Goal: Find specific page/section: Find specific page/section

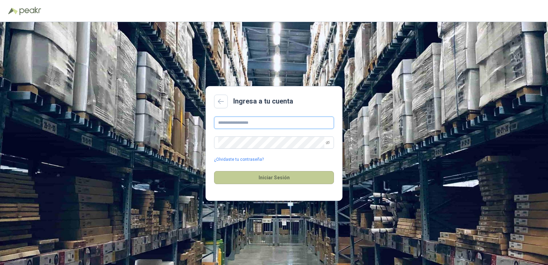
type input "**********"
click at [293, 182] on button "Iniciar Sesión" at bounding box center [274, 177] width 120 height 13
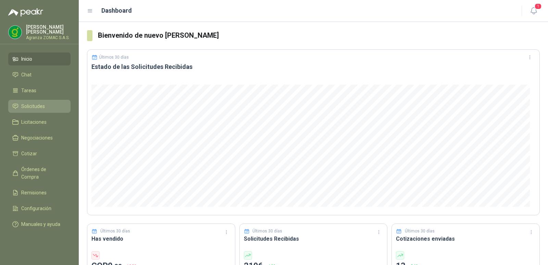
click at [33, 104] on span "Solicitudes" at bounding box center [33, 106] width 24 height 8
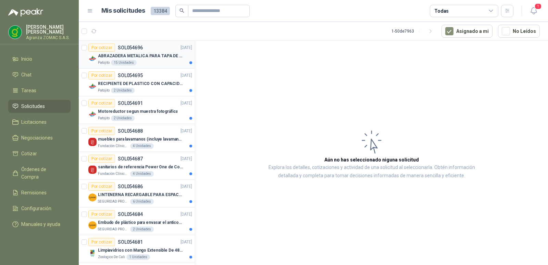
click at [162, 53] on p "ABRAZADERA METALICA PARA TAPA DE TAMBOR DE PLASTICO DE 50 LT" at bounding box center [140, 56] width 85 height 7
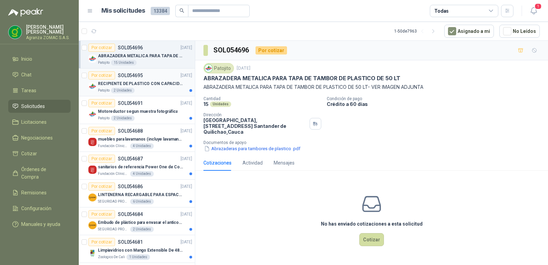
click at [151, 78] on div "Por cotizar SOL054695 [DATE]" at bounding box center [140, 75] width 104 height 8
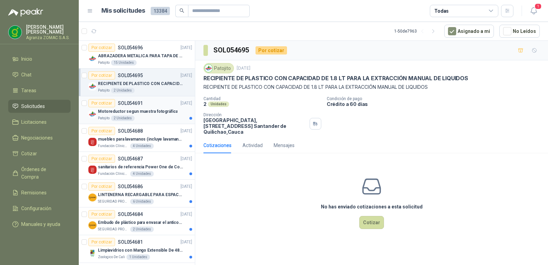
click at [168, 114] on p "Motoreductor segun muestra fotográfica" at bounding box center [138, 111] width 80 height 7
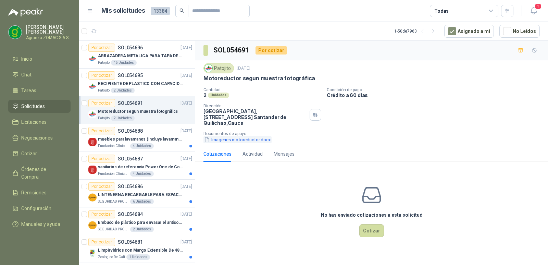
click at [230, 143] on button "Imagenes motoreductor.docx" at bounding box center [238, 139] width 68 height 7
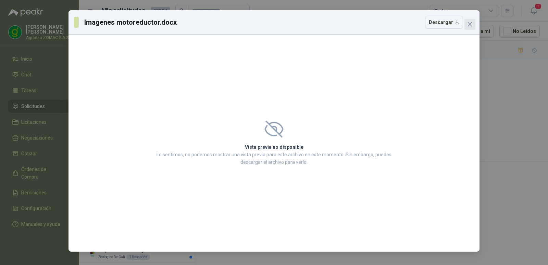
click at [471, 24] on icon "close" at bounding box center [470, 24] width 4 height 4
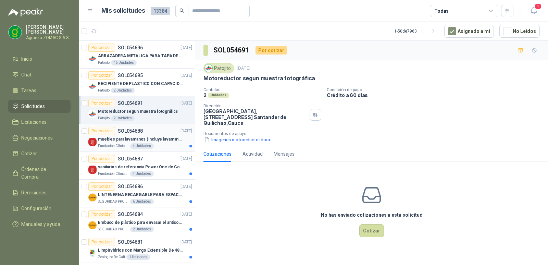
click at [155, 142] on p "muebles para lavamanos (incluye lavamanos)" at bounding box center [140, 139] width 85 height 7
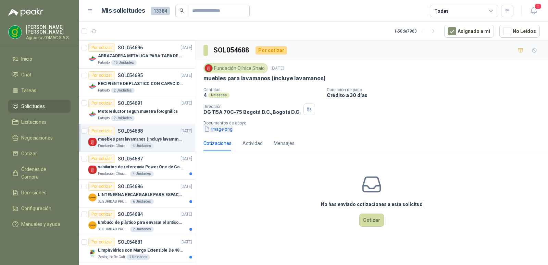
click at [215, 133] on button "image.png" at bounding box center [219, 128] width 30 height 7
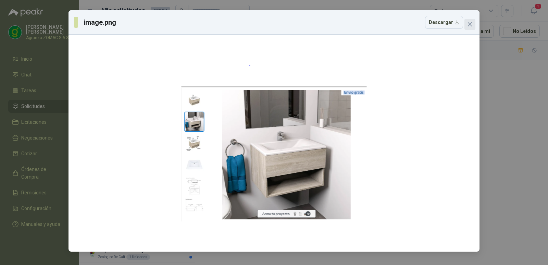
click at [467, 23] on span "Close" at bounding box center [470, 24] width 11 height 5
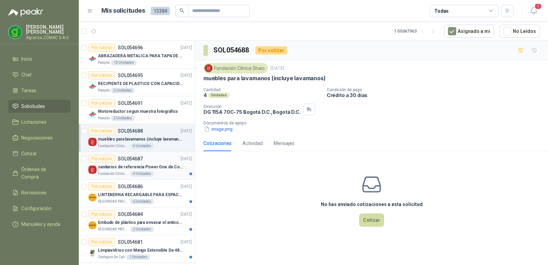
click at [169, 166] on p "sanitarios de referencia Power One de Corona" at bounding box center [140, 167] width 85 height 7
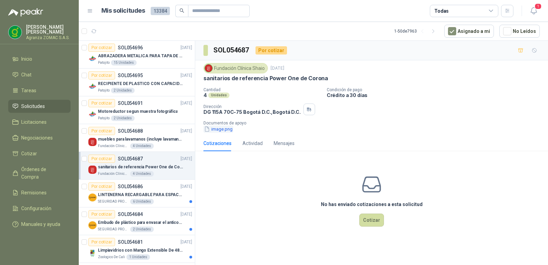
click at [227, 133] on button "image.png" at bounding box center [219, 128] width 30 height 7
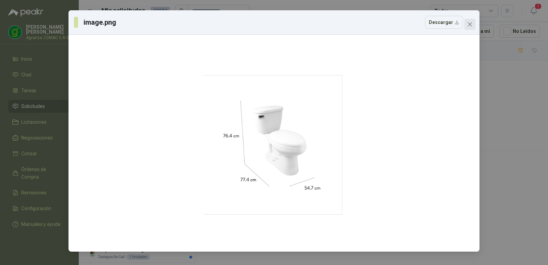
click at [467, 25] on span "Close" at bounding box center [470, 24] width 11 height 5
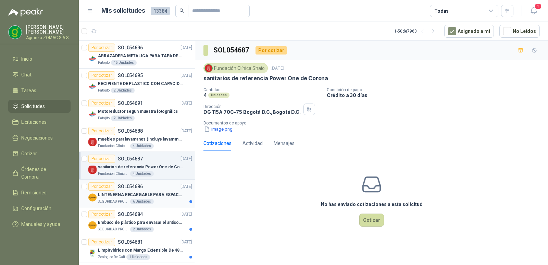
click at [170, 192] on p "LINTENERNA RECARGABLE PARA ESPACIOS ABIERTOS 100-120MTS" at bounding box center [140, 195] width 85 height 7
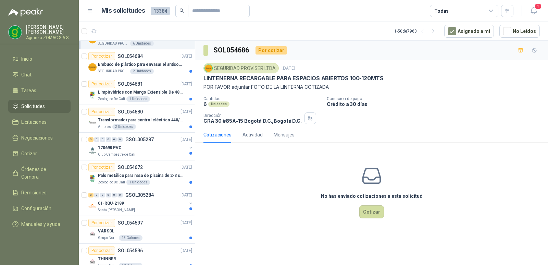
scroll to position [100, 0]
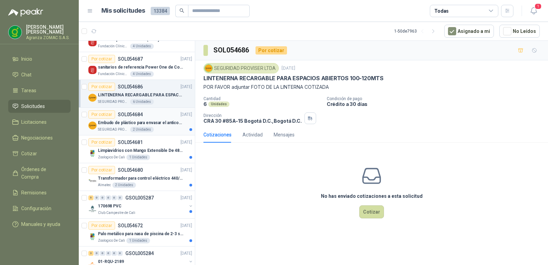
click at [151, 123] on p "Embudo de plástico para envasar el anticorrosivo / lubricante" at bounding box center [140, 123] width 85 height 7
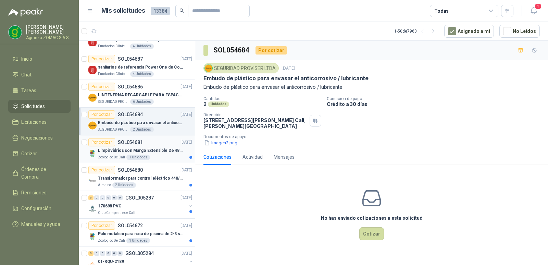
click at [162, 150] on p "Limpiavidrios con Mango Extensible De 48 a 78 cm" at bounding box center [140, 150] width 85 height 7
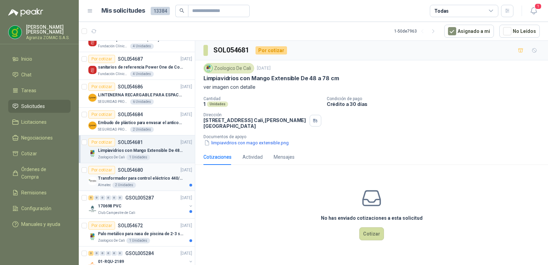
click at [157, 182] on div "Almatec 2 Unidades" at bounding box center [145, 184] width 94 height 5
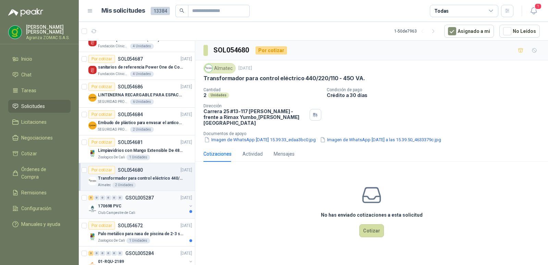
click at [157, 200] on div "5 0 0 0 0 0 GSOL005287 [DATE]" at bounding box center [140, 198] width 105 height 8
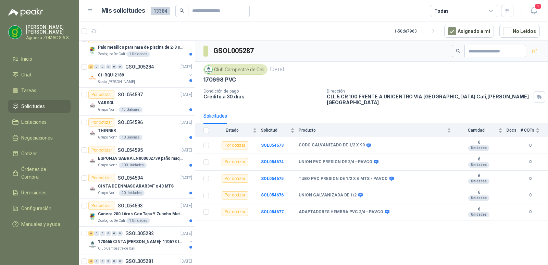
scroll to position [288, 0]
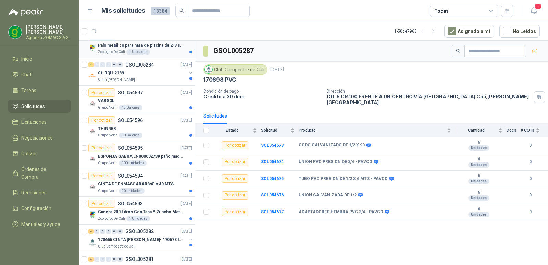
click at [166, 51] on div "Zoologico De Cali 1 Unidades" at bounding box center [145, 51] width 94 height 5
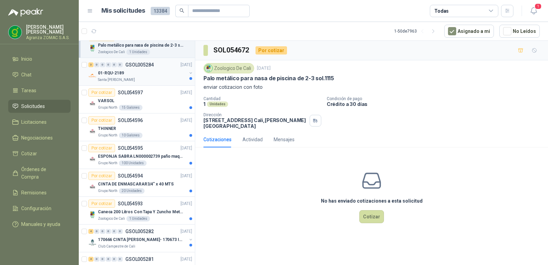
click at [160, 78] on div "Santa [PERSON_NAME]" at bounding box center [142, 79] width 89 height 5
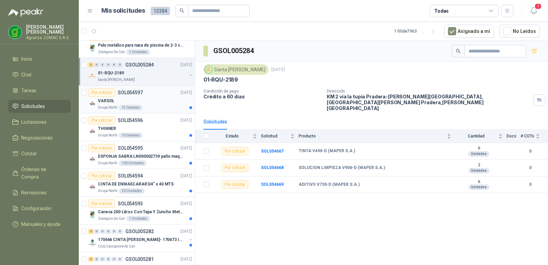
click at [158, 103] on div "VARSOL" at bounding box center [145, 101] width 94 height 8
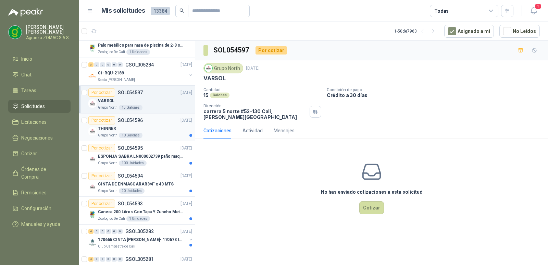
click at [163, 129] on div "THINNER" at bounding box center [145, 128] width 94 height 8
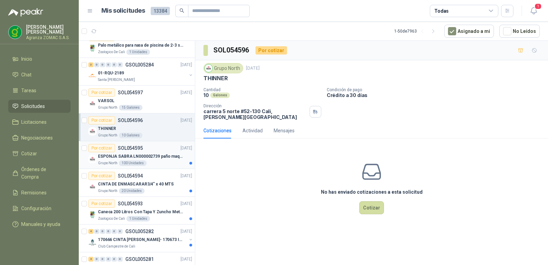
click at [170, 157] on p "ESPONJA SABRA LN000002739 paño maquina 3m 14cm x10 m" at bounding box center [140, 156] width 85 height 7
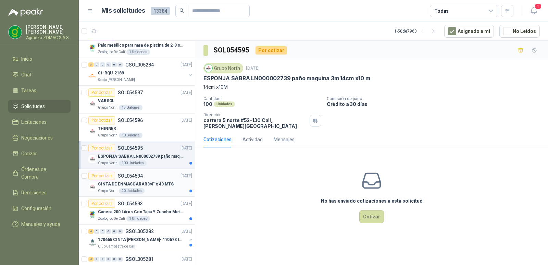
click at [161, 179] on div "Por cotizar SOL054594 [DATE]" at bounding box center [140, 176] width 104 height 8
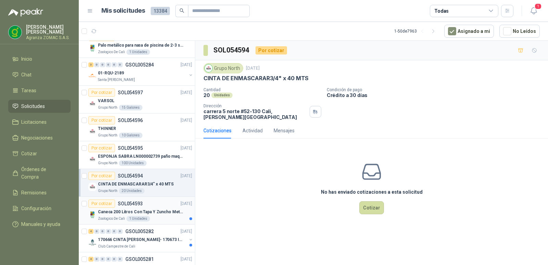
click at [166, 217] on div "Zoologico De Cali 1 Unidades" at bounding box center [145, 218] width 94 height 5
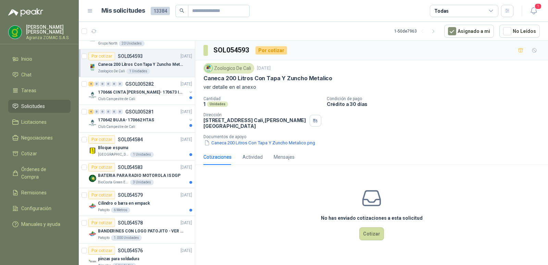
scroll to position [442, 0]
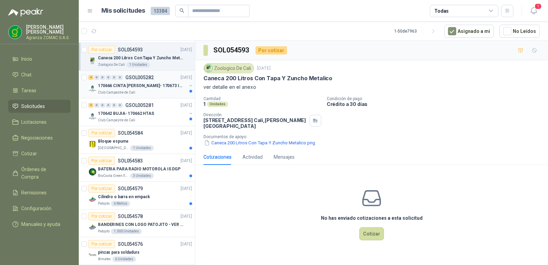
click at [159, 85] on p "170666 CINTA [PERSON_NAME]- 170673 IMPERMEABILI" at bounding box center [140, 86] width 85 height 7
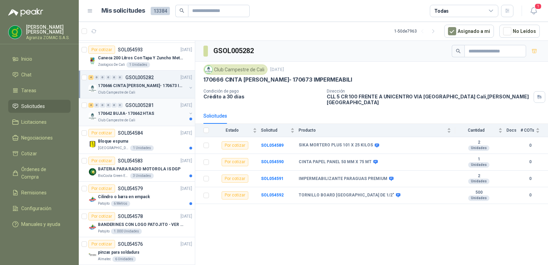
click at [162, 118] on div "Club Campestre de Cali" at bounding box center [142, 120] width 89 height 5
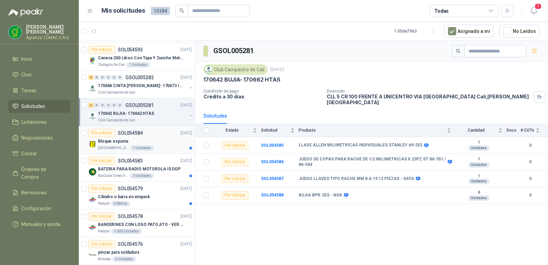
click at [158, 139] on div "Bloque espuma" at bounding box center [145, 141] width 94 height 8
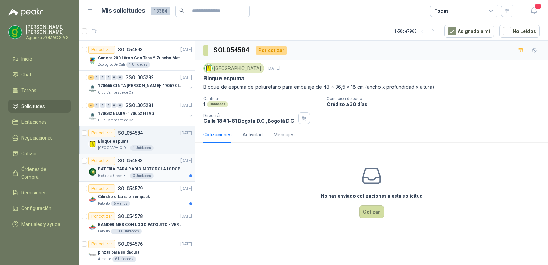
click at [167, 171] on p "BATERIA PARA RADIO MOTOROLA IS DGP" at bounding box center [139, 169] width 83 height 7
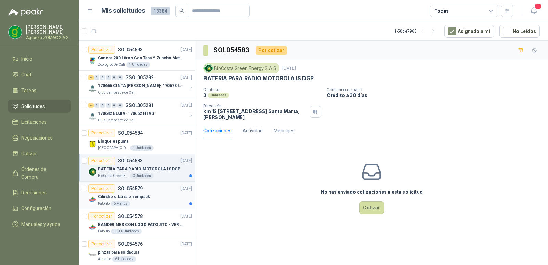
click at [165, 202] on div "Patojito 6 Metros" at bounding box center [145, 203] width 94 height 5
